Goal: Contribute content

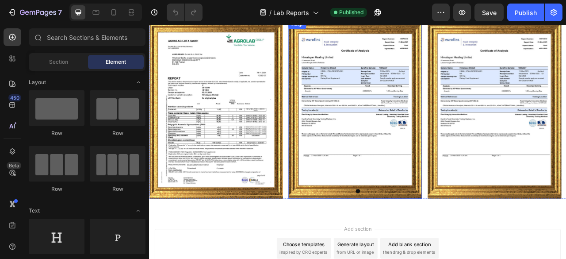
click at [395, 130] on img at bounding box center [411, 132] width 170 height 226
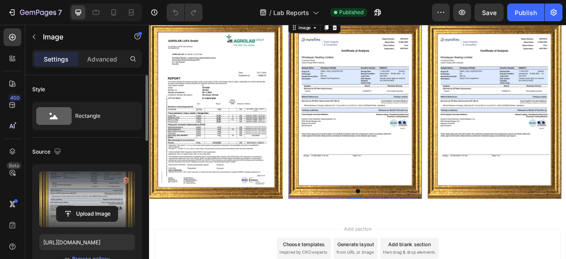
click at [82, 194] on label at bounding box center [86, 199] width 95 height 56
click at [82, 206] on input "file" at bounding box center [87, 213] width 61 height 15
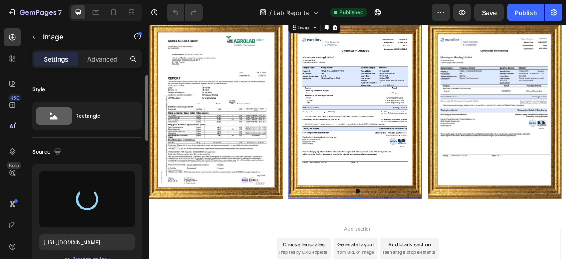
type input "[URL][DOMAIN_NAME]"
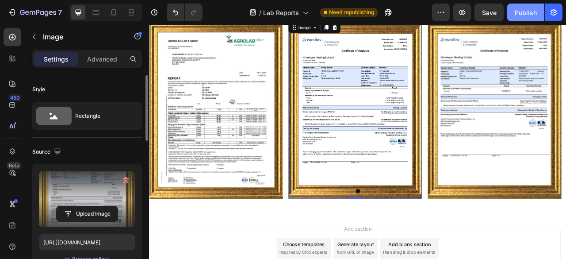
click at [522, 14] on div "Publish" at bounding box center [526, 12] width 22 height 9
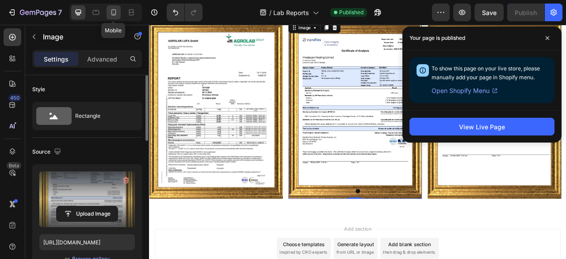
click at [111, 14] on icon at bounding box center [113, 12] width 5 height 6
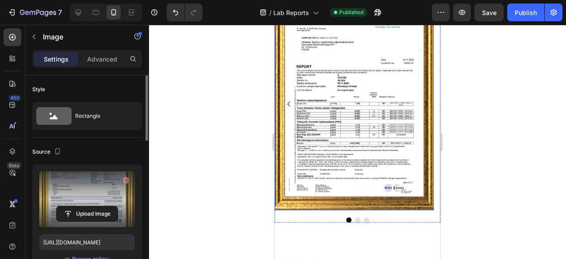
scroll to position [101, 0]
click at [421, 101] on icon "Carousel Next Arrow" at bounding box center [426, 103] width 11 height 11
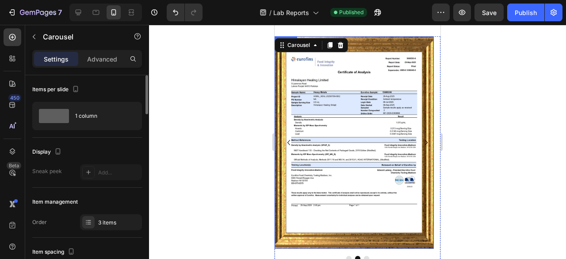
scroll to position [57, 0]
